Goal: Navigation & Orientation: Find specific page/section

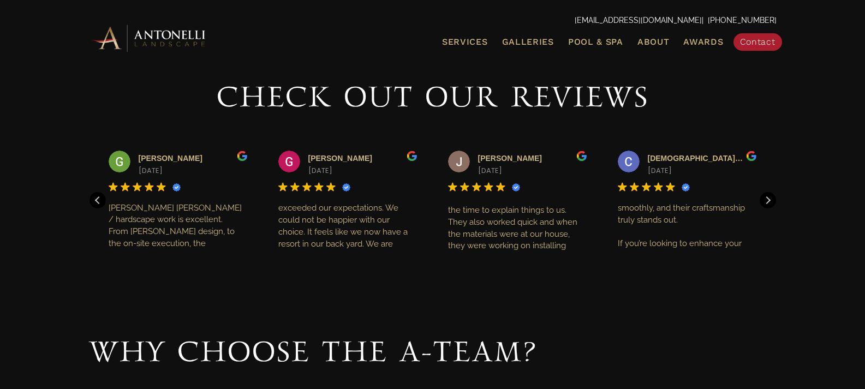
scroll to position [142, 0]
click at [535, 41] on span "Galleries" at bounding box center [528, 42] width 52 height 10
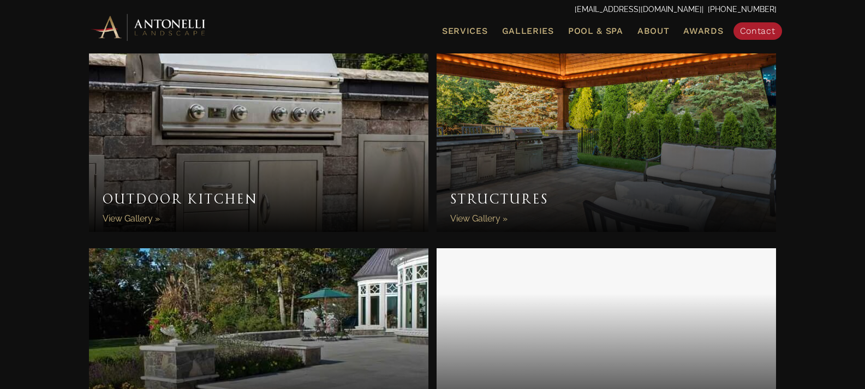
scroll to position [1003, 0]
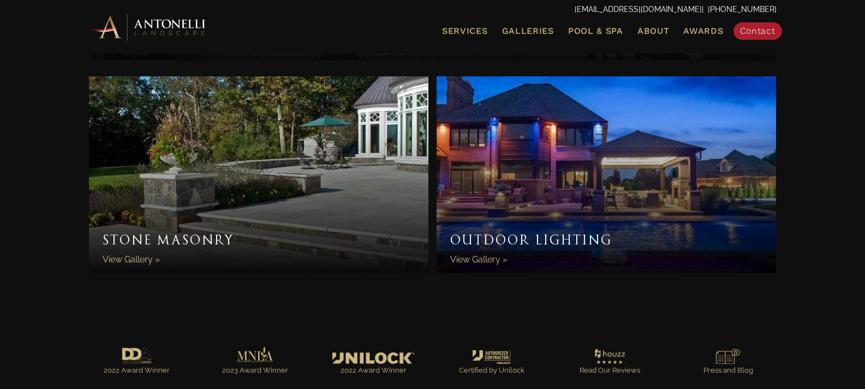
click at [480, 227] on link "Outdoor Lighting" at bounding box center [607, 174] width 340 height 196
click at [548, 30] on span "Galleries" at bounding box center [528, 31] width 52 height 10
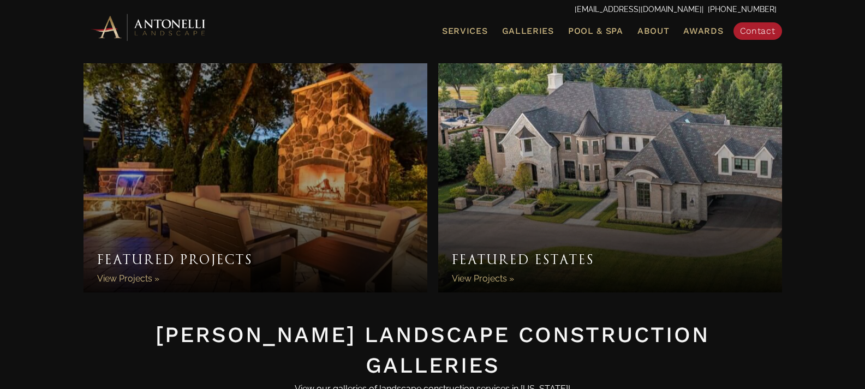
scroll to position [55, 0]
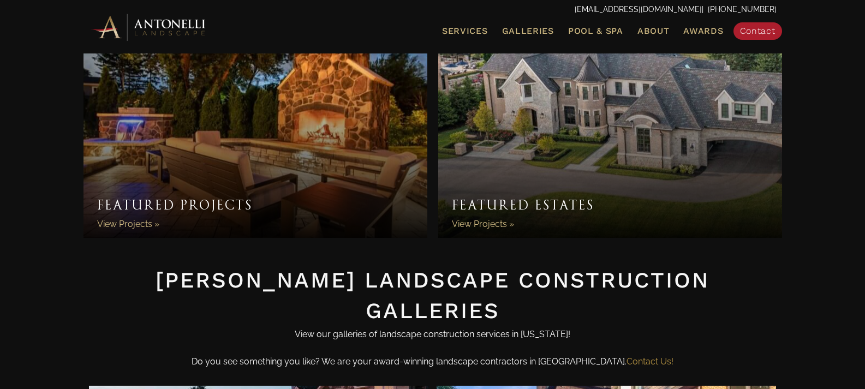
click at [594, 198] on link "Featured Estates" at bounding box center [610, 123] width 344 height 229
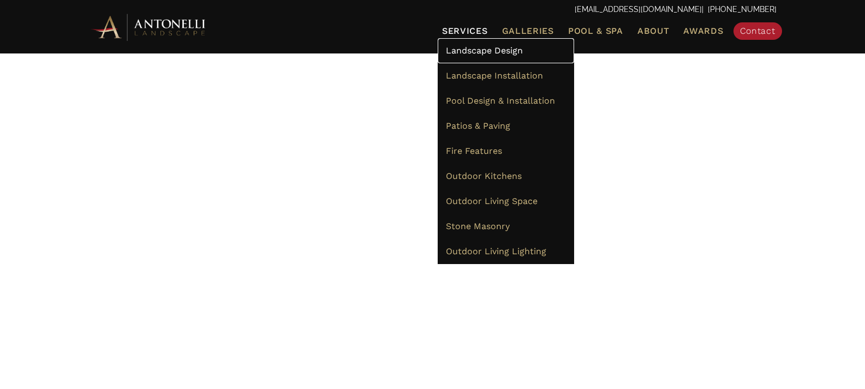
click at [482, 50] on span "Landscape Design" at bounding box center [484, 50] width 77 height 10
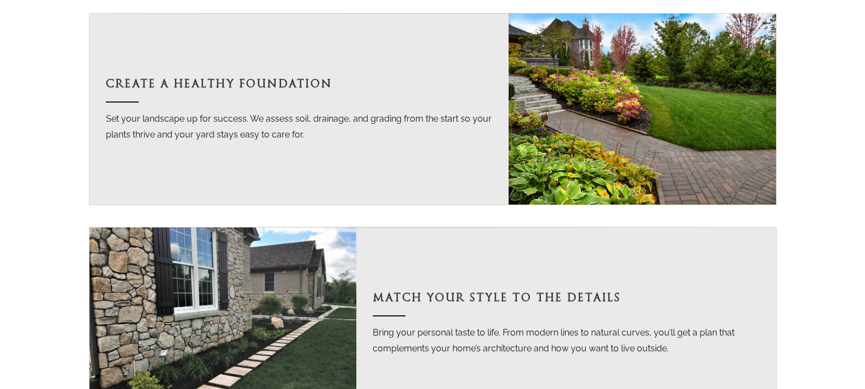
scroll to position [1201, 0]
